Goal: Task Accomplishment & Management: Use online tool/utility

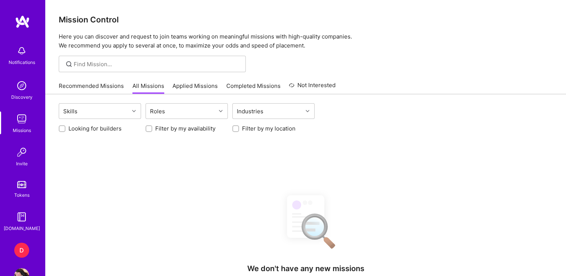
click at [20, 243] on div "D" at bounding box center [21, 250] width 15 height 15
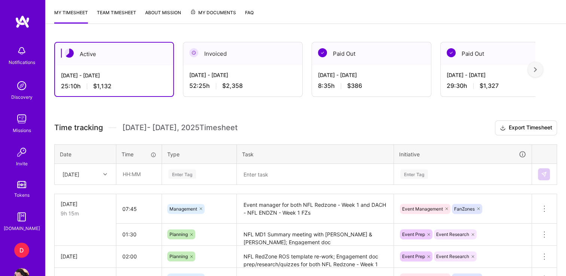
scroll to position [179, 0]
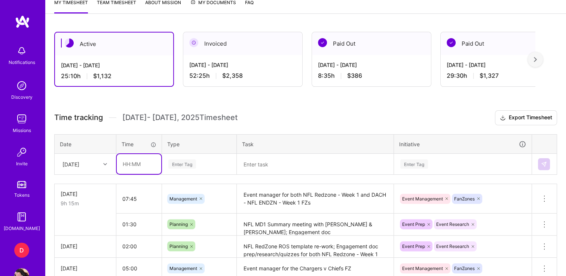
click at [122, 163] on input "text" at bounding box center [139, 164] width 45 height 20
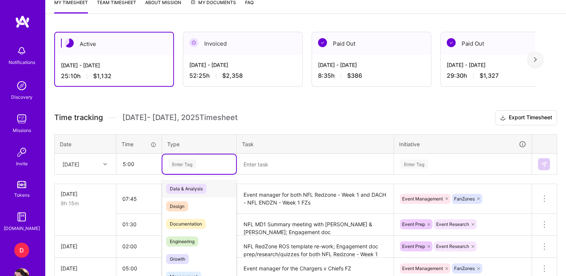
type input "05:00"
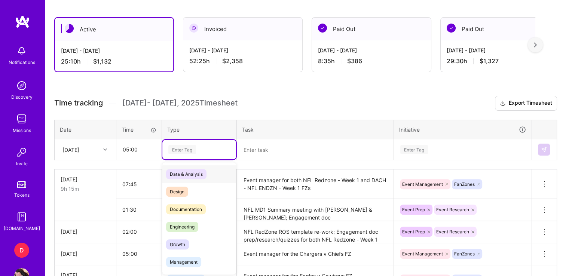
scroll to position [194, 0]
click at [183, 260] on span "Management" at bounding box center [183, 262] width 35 height 10
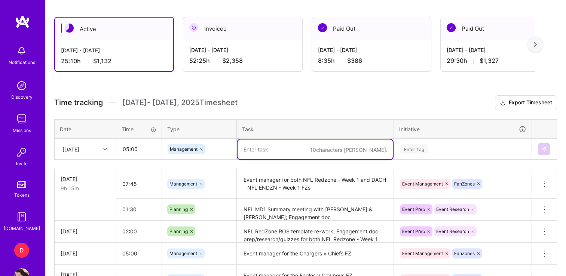
click at [272, 152] on textarea at bounding box center [315, 150] width 155 height 20
type textarea "Event manager for the MNF - Bears v Vikings FZ"
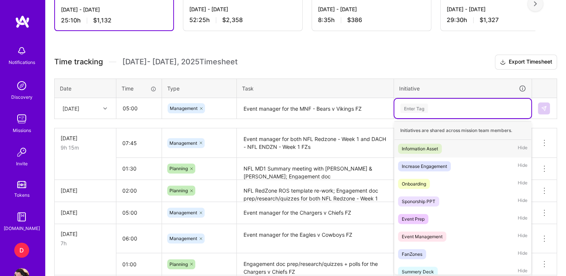
scroll to position [235, 0]
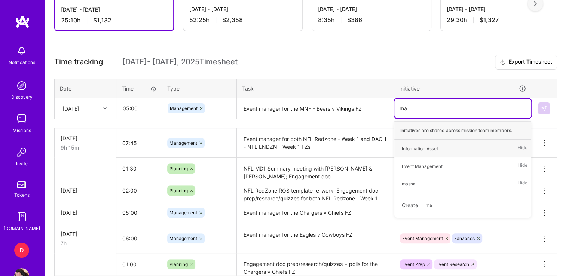
type input "man"
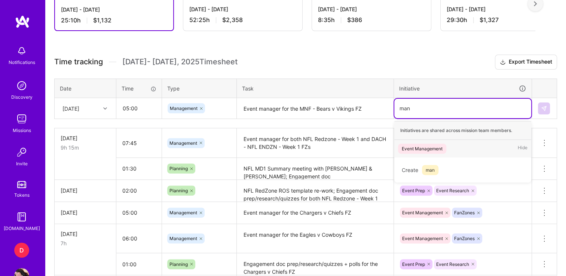
click at [412, 140] on div "Event Management Hide" at bounding box center [462, 149] width 137 height 18
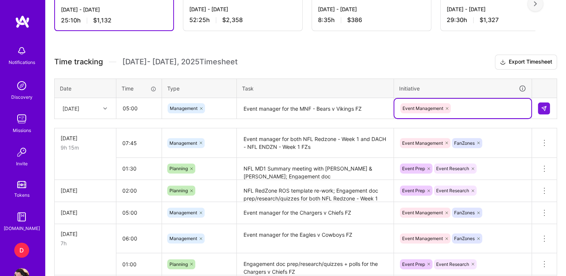
click at [480, 109] on div "Event Management" at bounding box center [462, 108] width 126 height 12
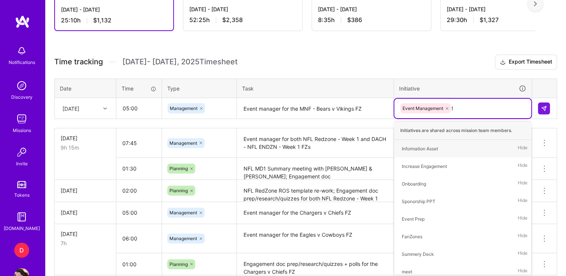
type input "fa"
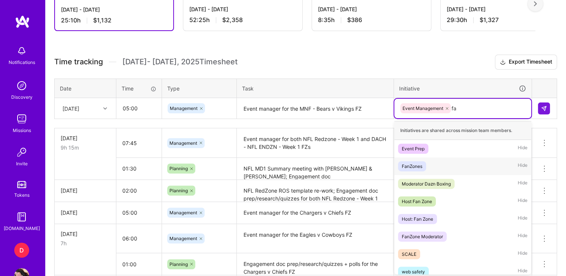
click at [416, 166] on div "FanZones" at bounding box center [412, 166] width 21 height 8
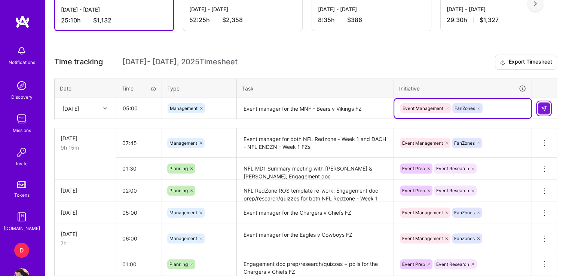
click at [542, 108] on img at bounding box center [544, 108] width 6 height 6
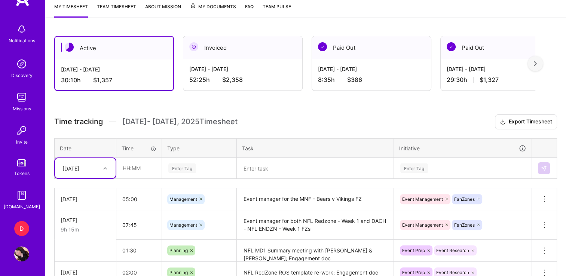
scroll to position [178, 0]
